Goal: Task Accomplishment & Management: Manage account settings

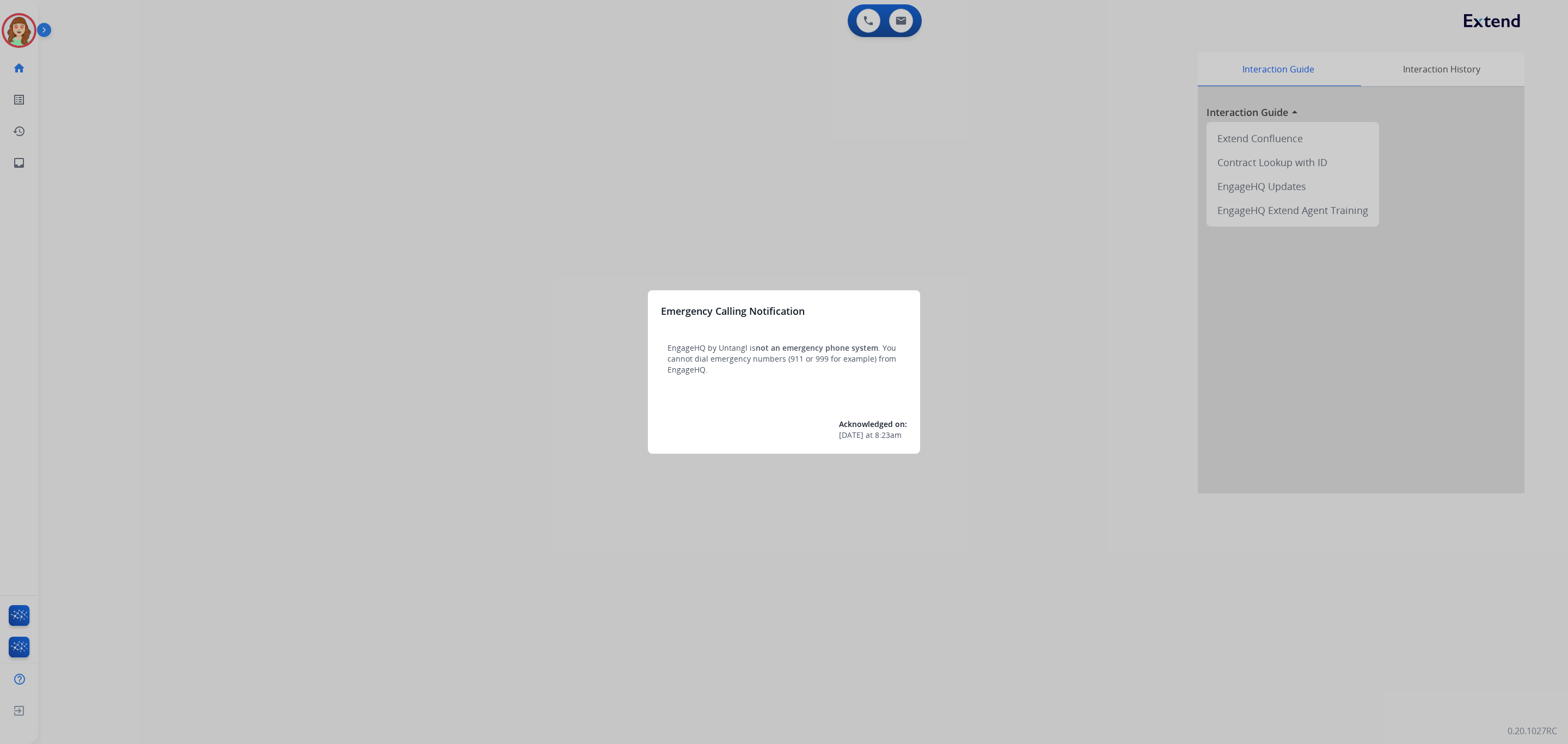
click at [213, 303] on div at bounding box center [784, 372] width 1568 height 744
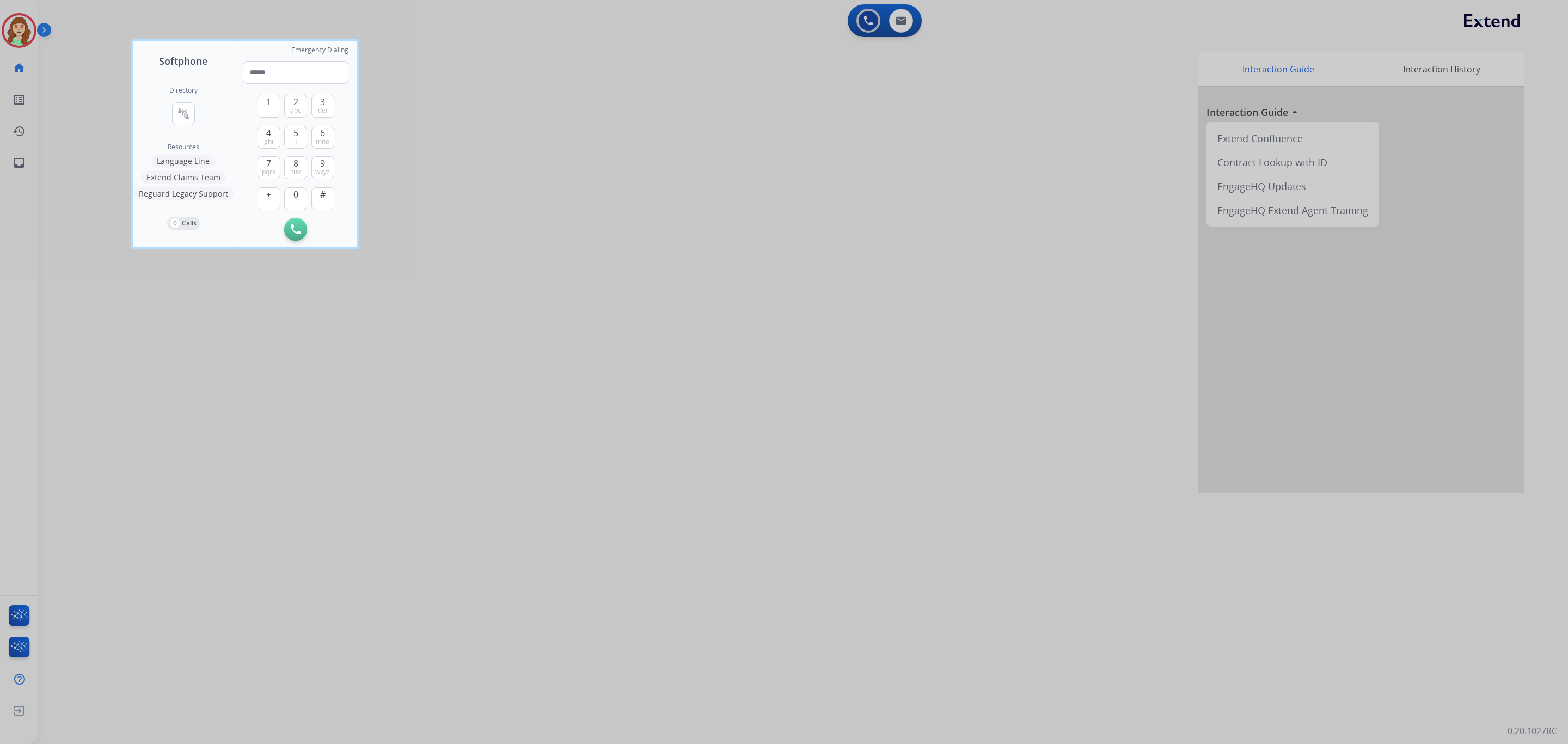
click at [29, 27] on div at bounding box center [784, 372] width 1568 height 744
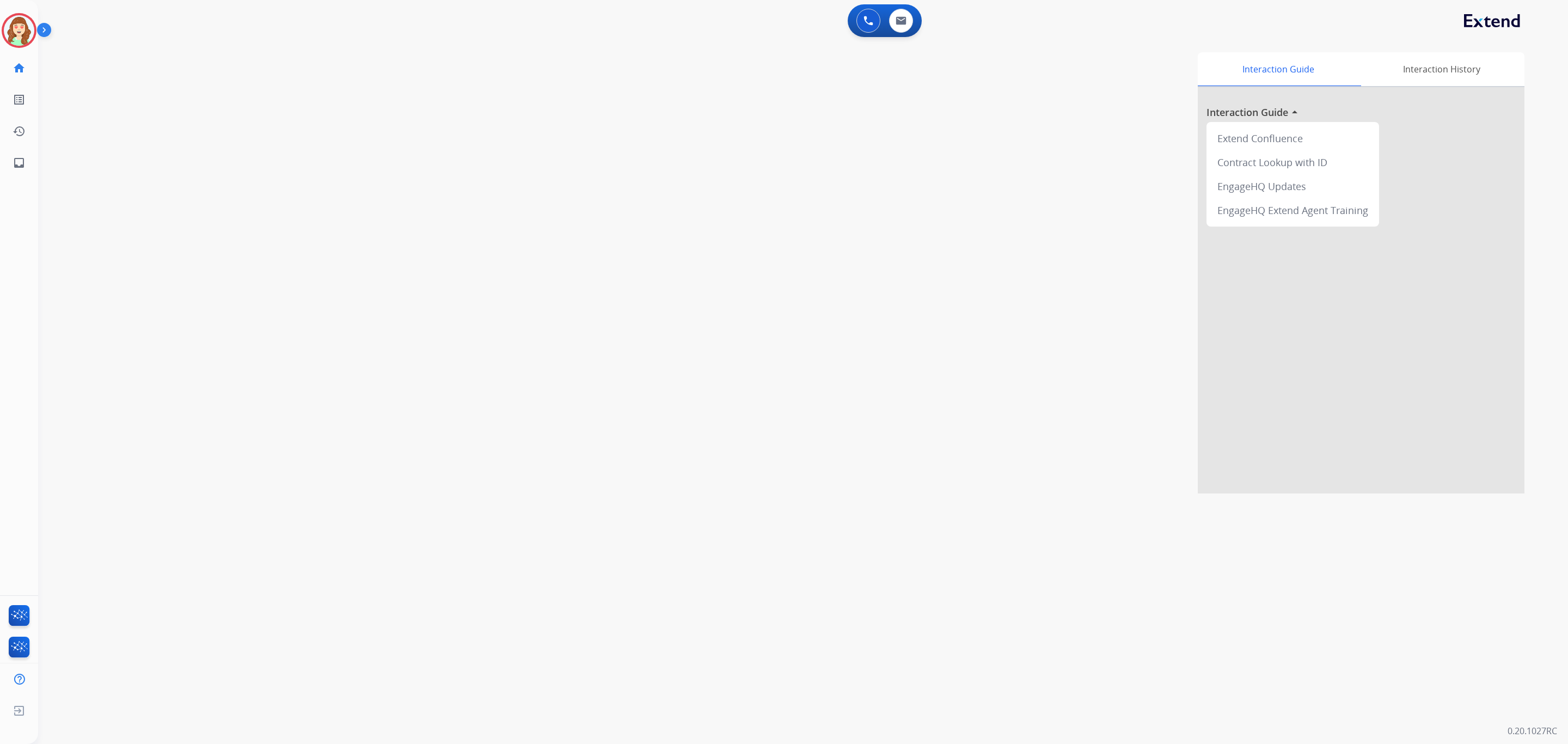
click at [29, 27] on img at bounding box center [19, 30] width 30 height 30
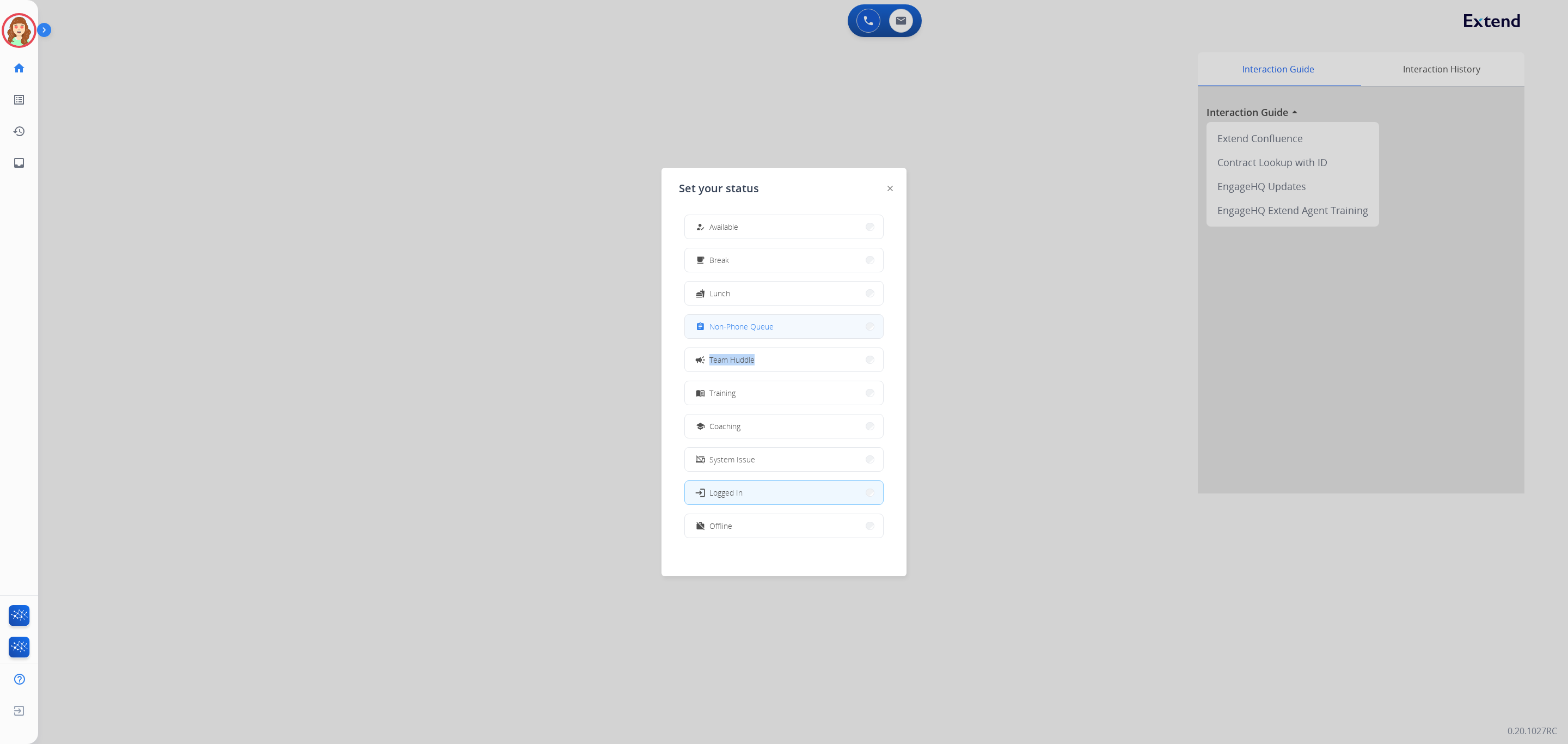
drag, startPoint x: 771, startPoint y: 342, endPoint x: 776, endPoint y: 331, distance: 12.1
click at [776, 331] on div "how_to_reg Available free_breakfast Break fastfood Lunch assignment Non-Phone Q…" at bounding box center [783, 377] width 210 height 343
click at [776, 331] on button "assignment Non-Phone Queue" at bounding box center [784, 326] width 198 height 23
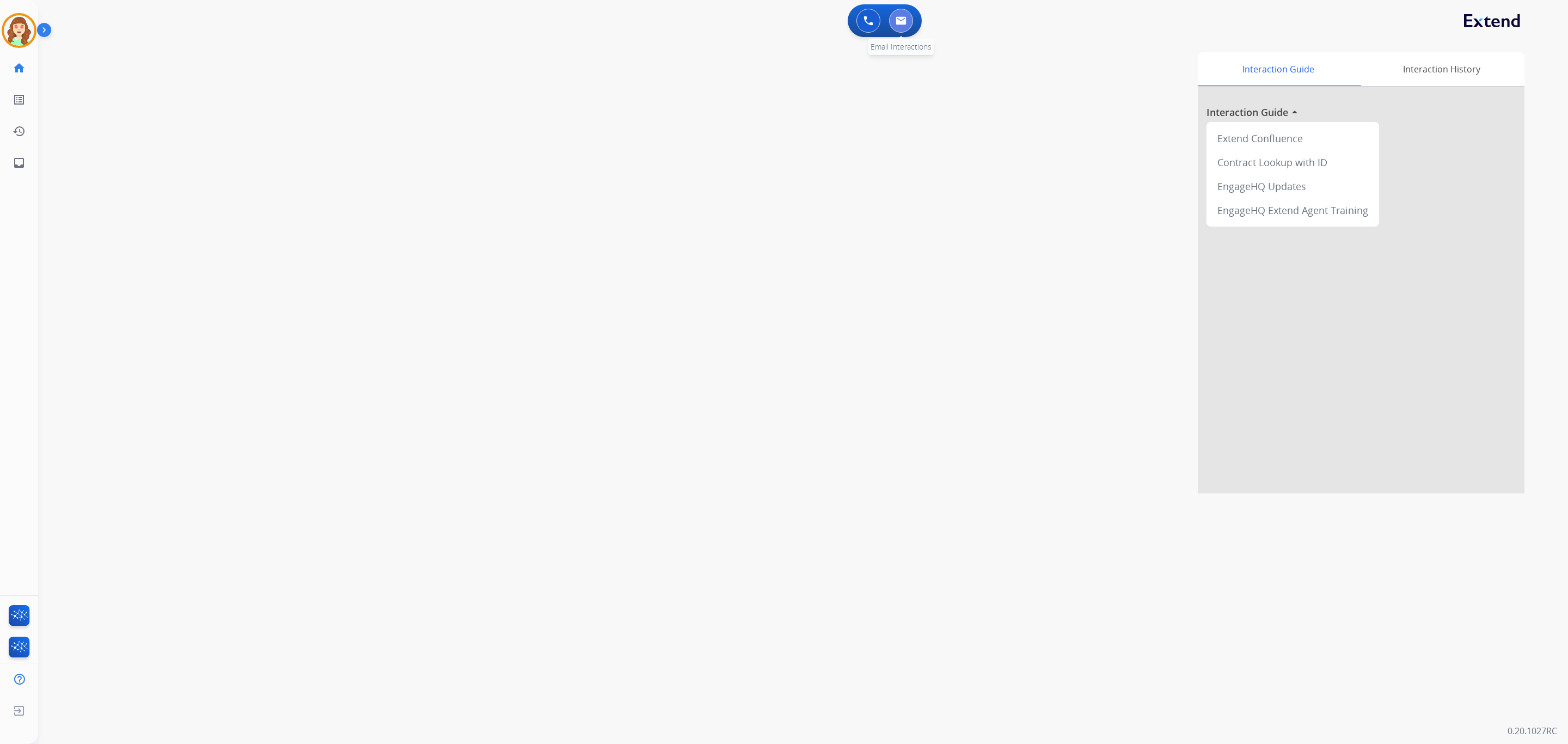
click at [900, 18] on img at bounding box center [901, 21] width 11 height 9
select select "**********"
